Goal: Communication & Community: Answer question/provide support

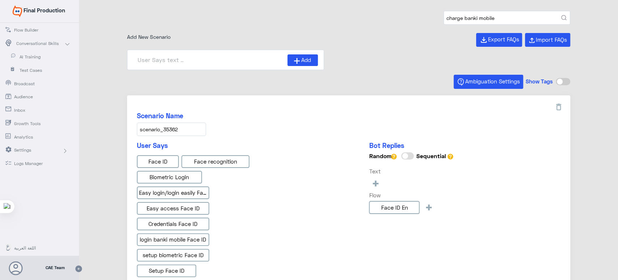
type input "charge banki mobile"
click at [561, 15] on button "submit" at bounding box center [563, 17] width 5 height 5
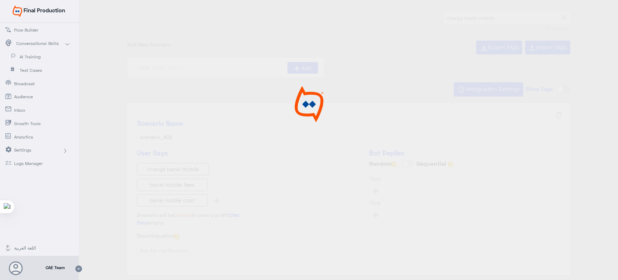
type input "Is there any charge for using banki application?"
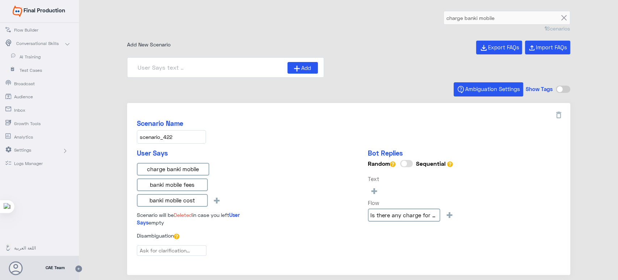
scroll to position [29, 0]
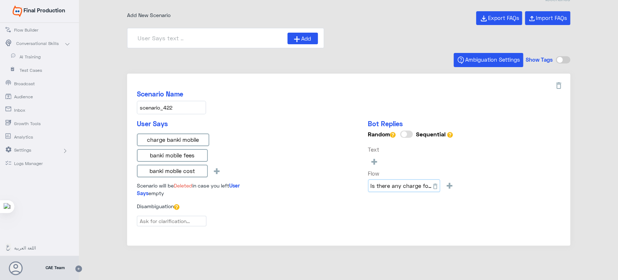
click at [375, 187] on input "Is there any charge for using banki application?" at bounding box center [404, 185] width 72 height 13
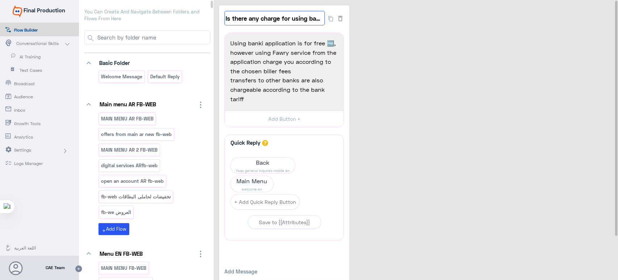
click at [307, 16] on input "Is there any charge for using banki application?" at bounding box center [274, 18] width 100 height 14
click at [446, 56] on div "Is there any charge for using banki application? 2 Using banki application is f…" at bounding box center [417, 156] width 396 height 303
click at [25, 57] on span "AI Training" at bounding box center [41, 57] width 42 height 7
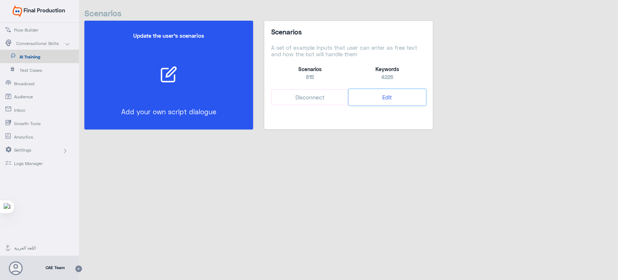
click at [385, 97] on button "Edit" at bounding box center [387, 97] width 77 height 16
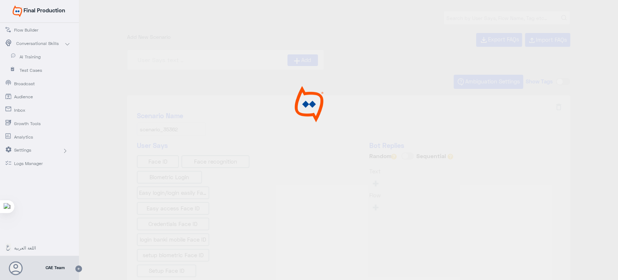
type input "Face ID En"
type input "Face ID AR"
type input "Instapay AR"
type input "Instapay EN"
type input "IBAN AR"
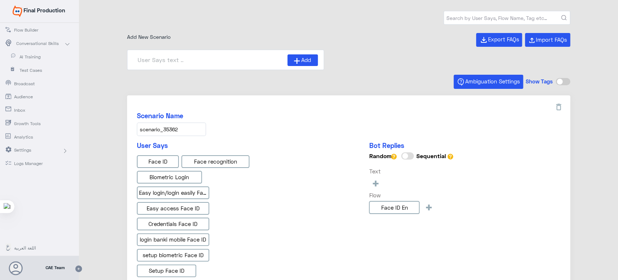
click at [527, 18] on input "text" at bounding box center [507, 17] width 126 height 13
paste input "miss challenge answer banki mobile"
type input "miss challenge answer banki mobile"
click at [561, 15] on button "submit" at bounding box center [563, 17] width 5 height 5
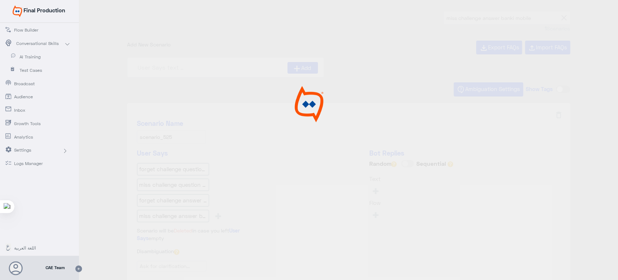
type input "I forget my answer to the challenge question? mobi"
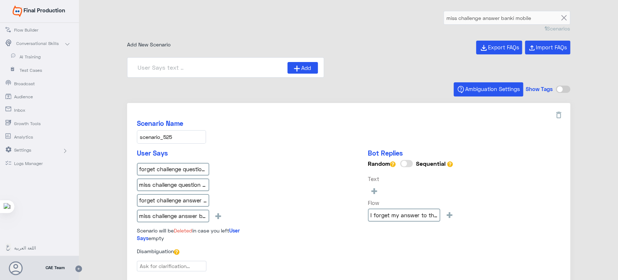
scroll to position [41, 0]
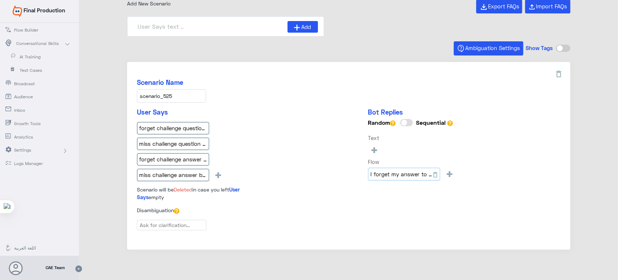
click at [395, 172] on input "I forget my answer to the challenge question? mobi" at bounding box center [404, 173] width 72 height 13
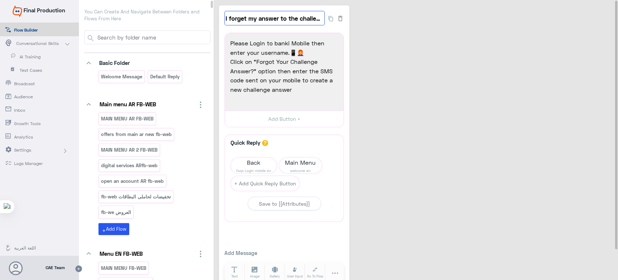
click at [264, 20] on input "I forget my answer to the challenge question? mobi" at bounding box center [274, 18] width 100 height 14
click at [404, 132] on div "I forget my answer to the challenge question? mobi 0 Please Login to banki Mobi…" at bounding box center [417, 147] width 396 height 285
